Goal: Find specific page/section: Find specific page/section

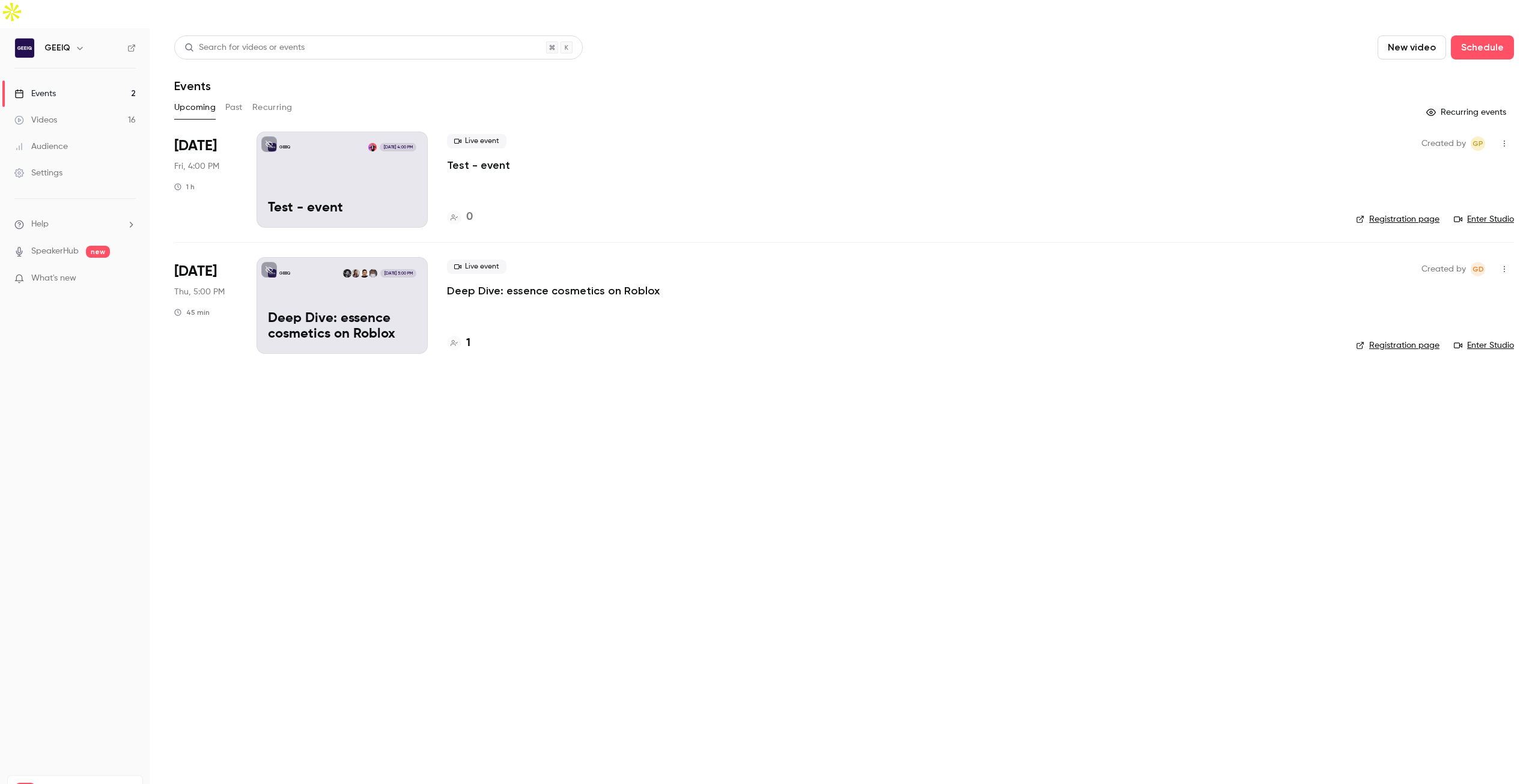
click at [581, 283] on p "Deep Dive: essence cosmetics on Roblox" at bounding box center [553, 290] width 213 height 14
